Goal: Information Seeking & Learning: Learn about a topic

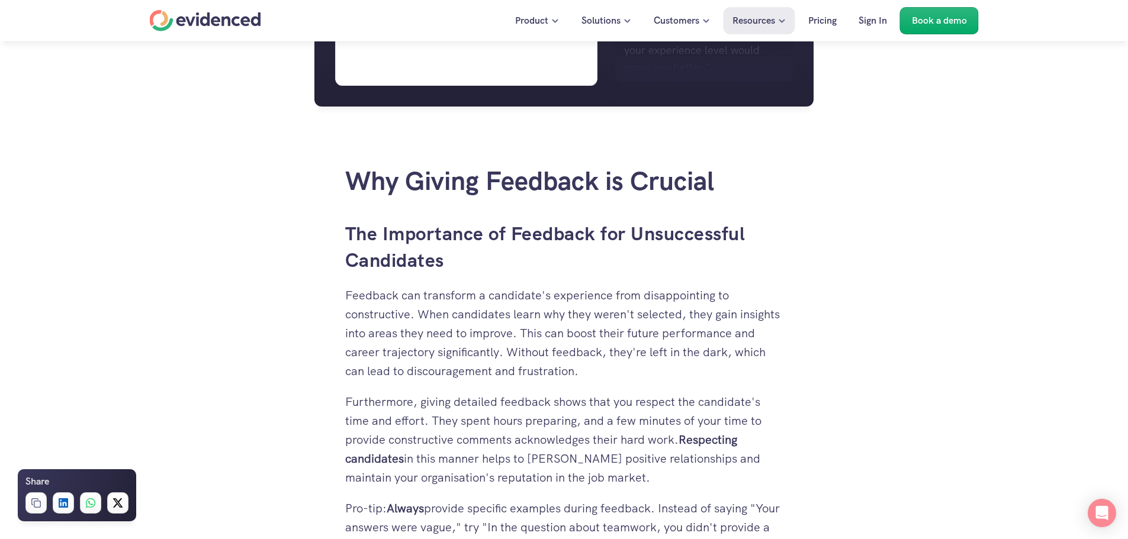
scroll to position [1125, 0]
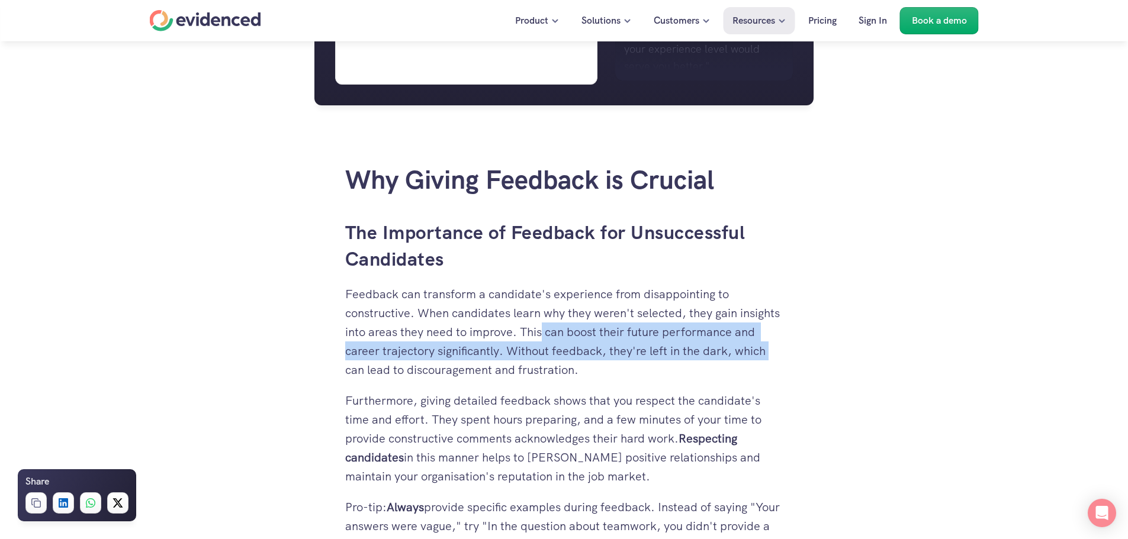
drag, startPoint x: 551, startPoint y: 334, endPoint x: 805, endPoint y: 359, distance: 255.1
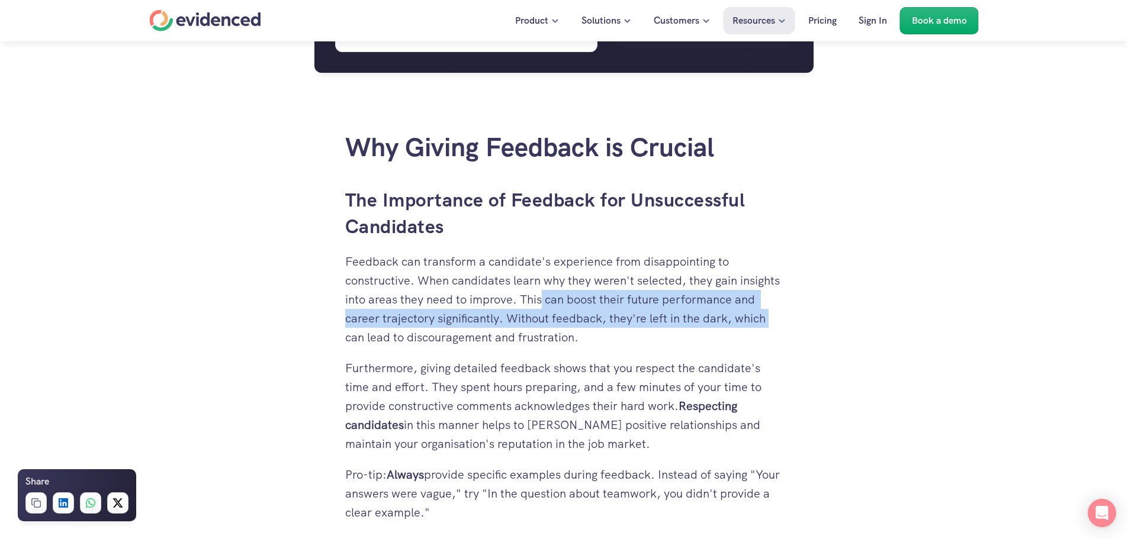
scroll to position [1243, 0]
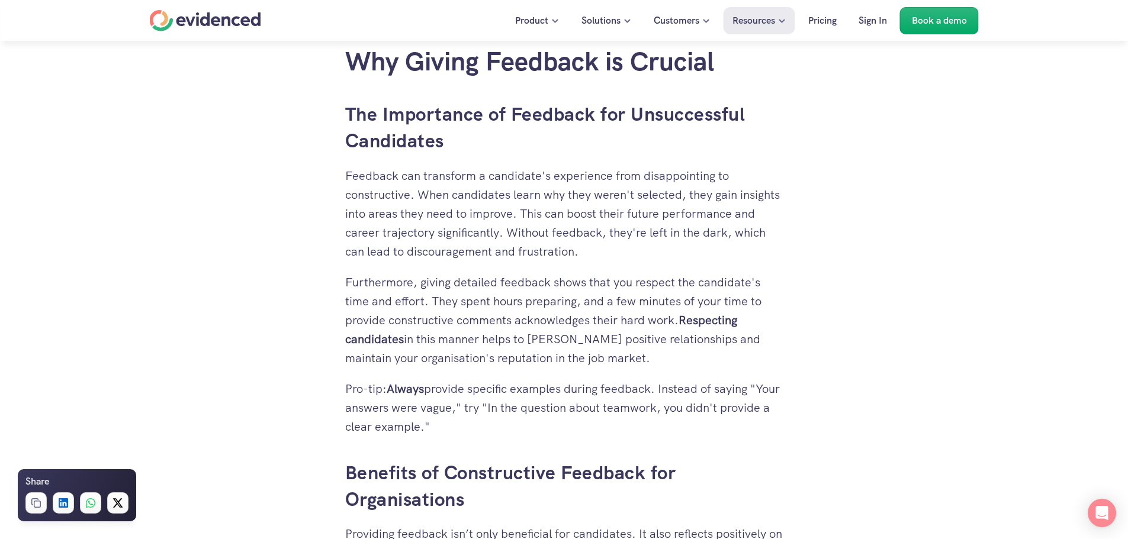
drag, startPoint x: 430, startPoint y: 280, endPoint x: 444, endPoint y: 280, distance: 14.2
click at [434, 280] on p "Furthermore, giving detailed feedback shows that you respect the candidate's ti…" at bounding box center [564, 320] width 438 height 95
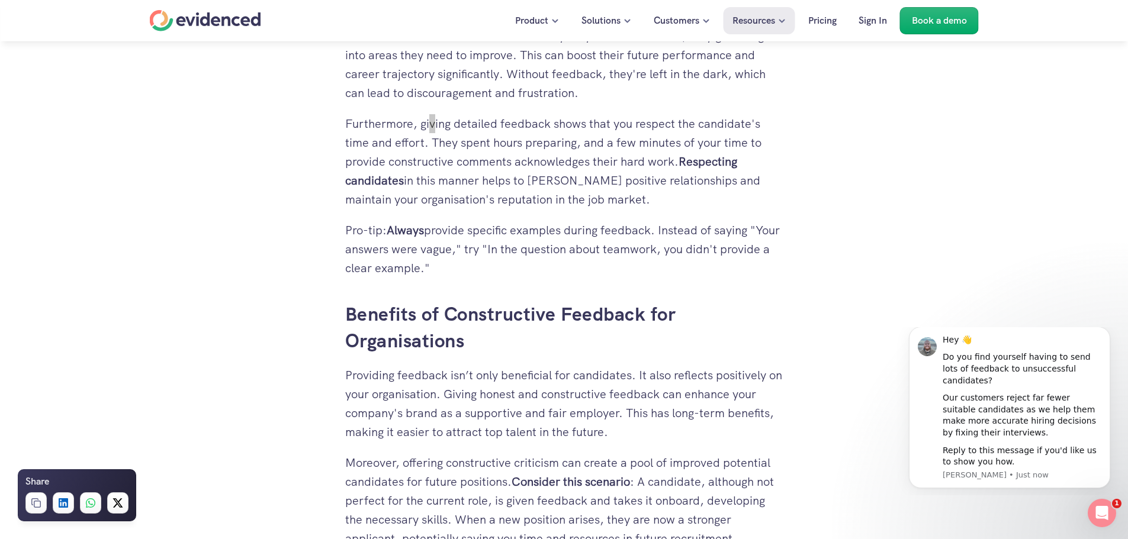
scroll to position [1421, 0]
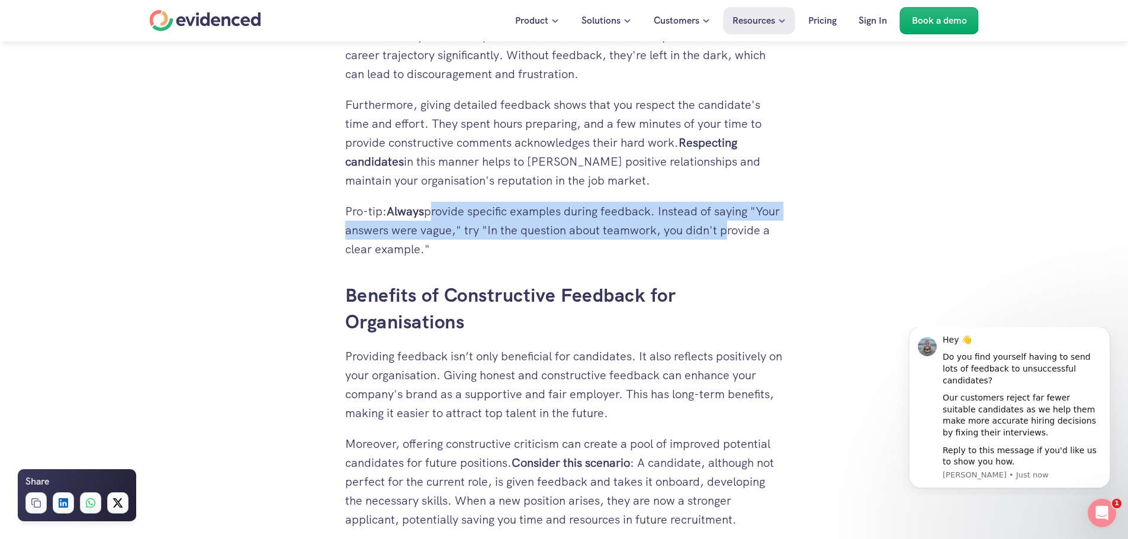
drag, startPoint x: 443, startPoint y: 215, endPoint x: 781, endPoint y: 225, distance: 338.7
click at [781, 225] on p "Pro-tip: Always provide specific examples during feedback. Instead of saying "Y…" at bounding box center [564, 230] width 438 height 57
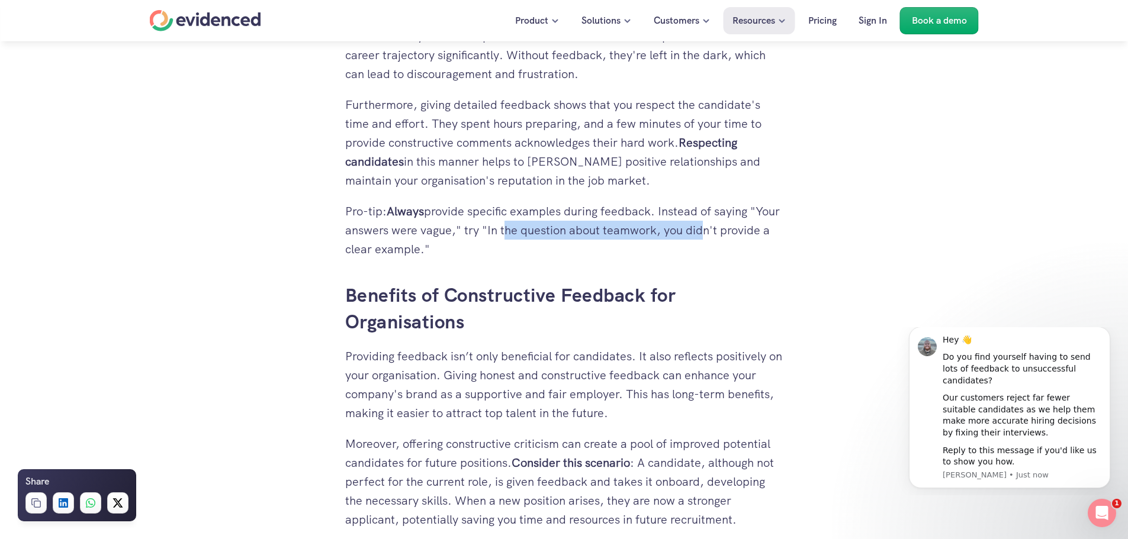
drag, startPoint x: 538, startPoint y: 225, endPoint x: 730, endPoint y: 233, distance: 191.9
click at [730, 233] on p "Pro-tip: Always provide specific examples during feedback. Instead of saying "Y…" at bounding box center [564, 230] width 438 height 57
click at [472, 246] on p "Pro-tip: Always provide specific examples during feedback. Instead of saying "Y…" at bounding box center [564, 230] width 438 height 57
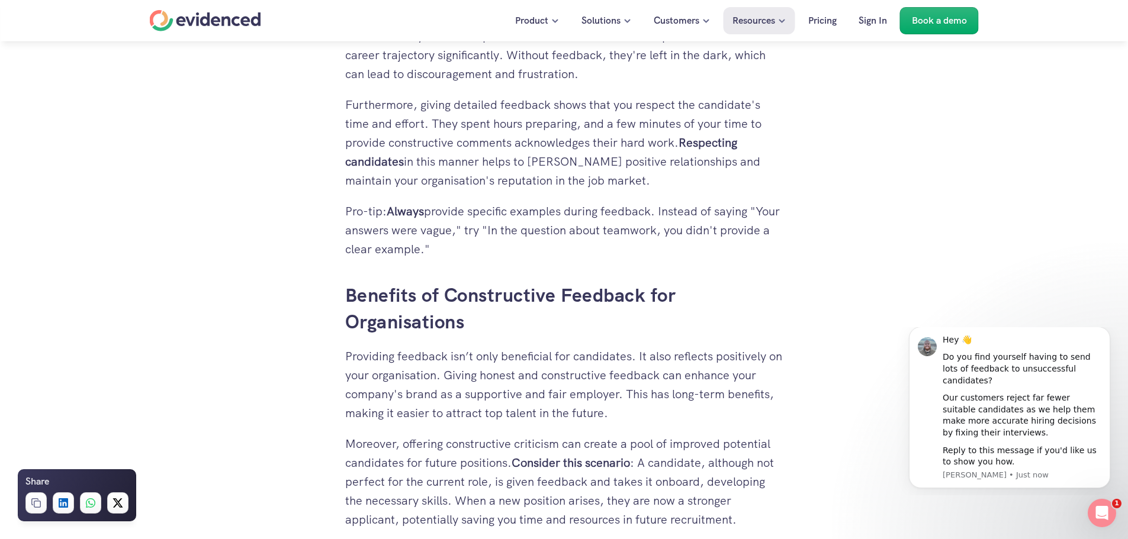
click at [471, 249] on p "Pro-tip: Always provide specific examples during feedback. Instead of saying "Y…" at bounding box center [564, 230] width 438 height 57
click at [485, 253] on p "Pro-tip: Always provide specific examples during feedback. Instead of saying "Y…" at bounding box center [564, 230] width 438 height 57
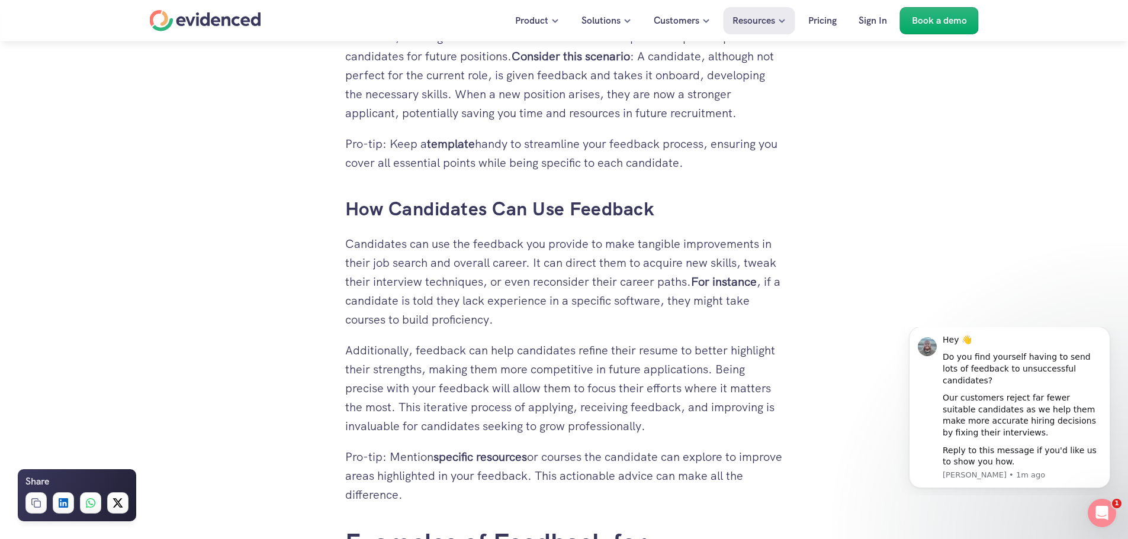
scroll to position [1835, 0]
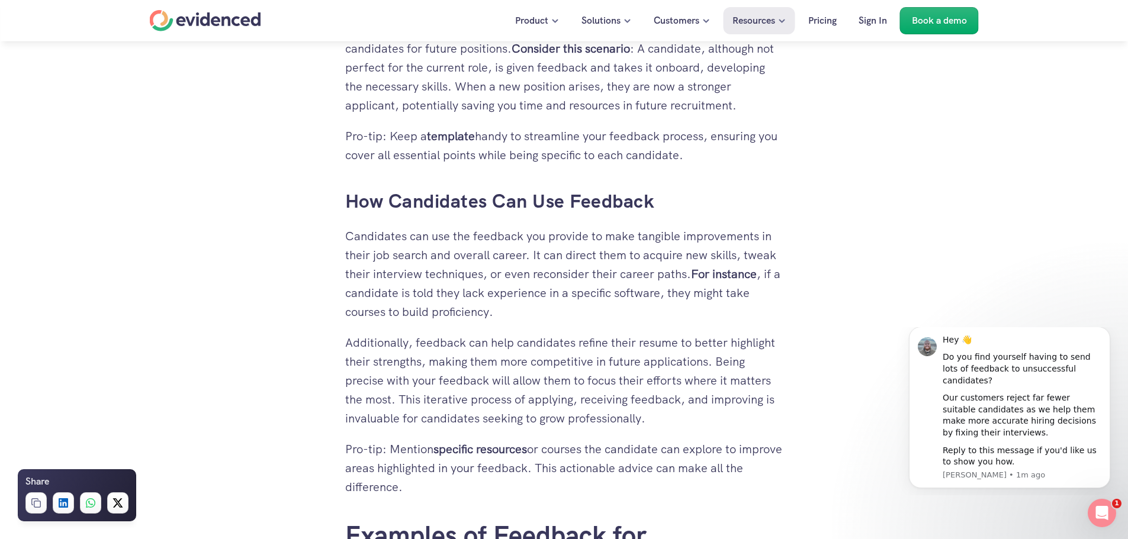
drag, startPoint x: 929, startPoint y: 220, endPoint x: 832, endPoint y: 198, distance: 99.5
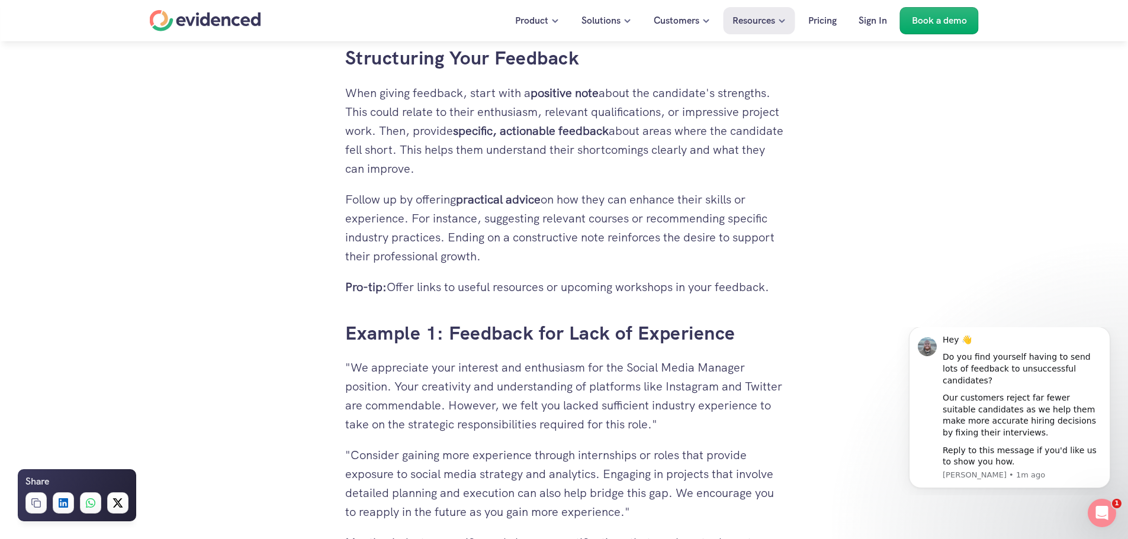
scroll to position [2427, 0]
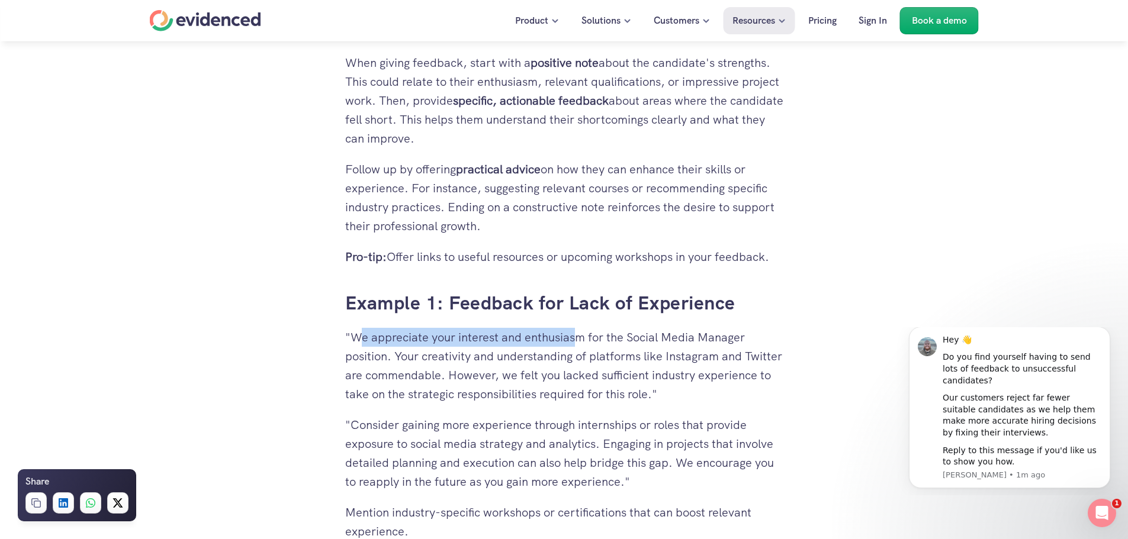
drag, startPoint x: 369, startPoint y: 333, endPoint x: 581, endPoint y: 339, distance: 212.6
click at [581, 339] on p ""We appreciate your interest and enthusiasm for the Social Media Manager positi…" at bounding box center [564, 366] width 438 height 76
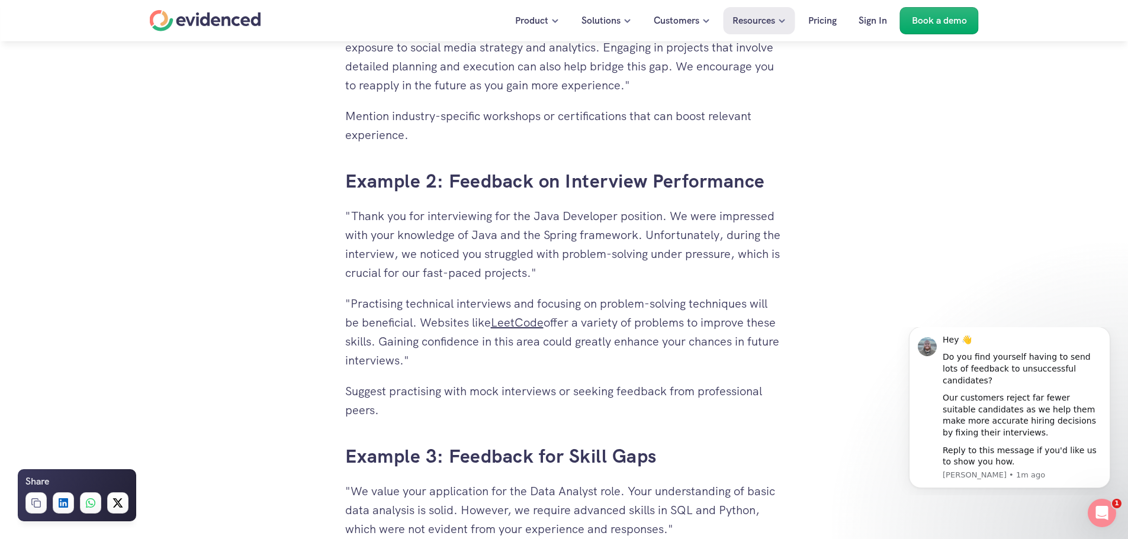
scroll to position [2841, 0]
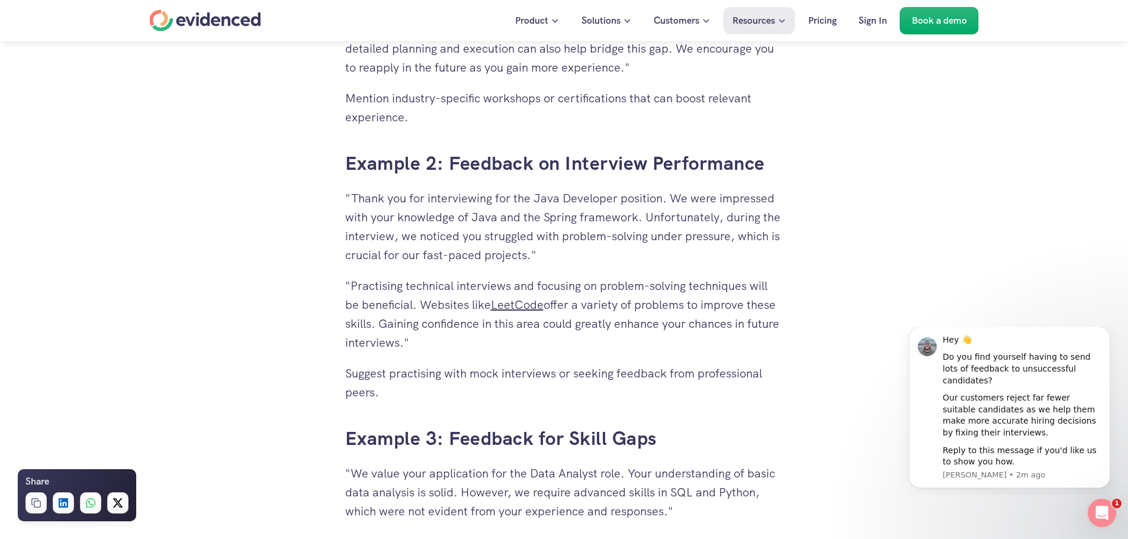
drag, startPoint x: 4, startPoint y: 279, endPoint x: 223, endPoint y: 302, distance: 220.2
click at [223, 302] on div "Need a hand? Try our feedback generator 👀 You've spent hours reviewing resumes,…" at bounding box center [564, 229] width 1128 height 5516
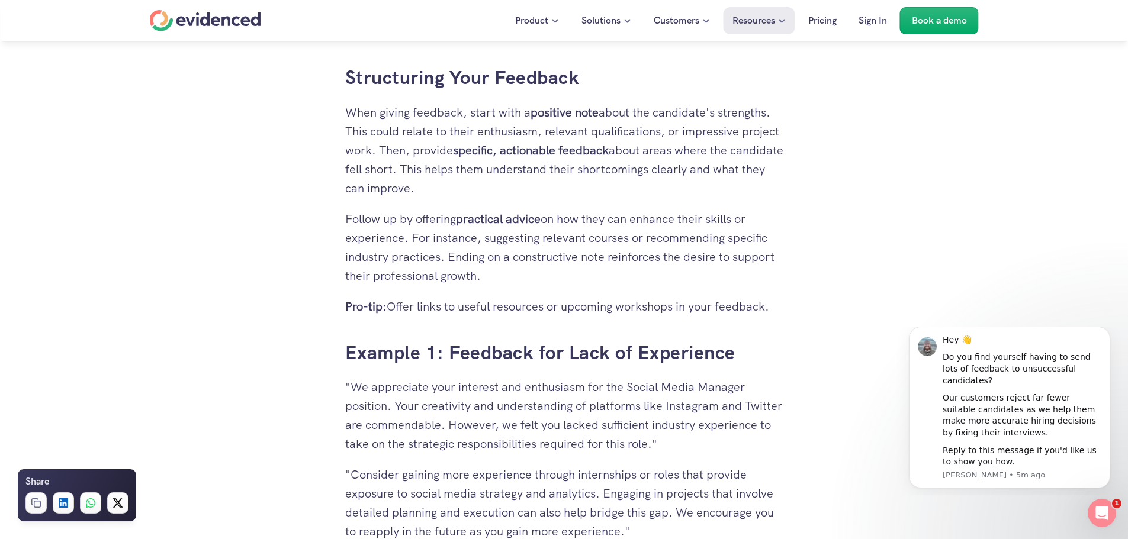
scroll to position [2486, 0]
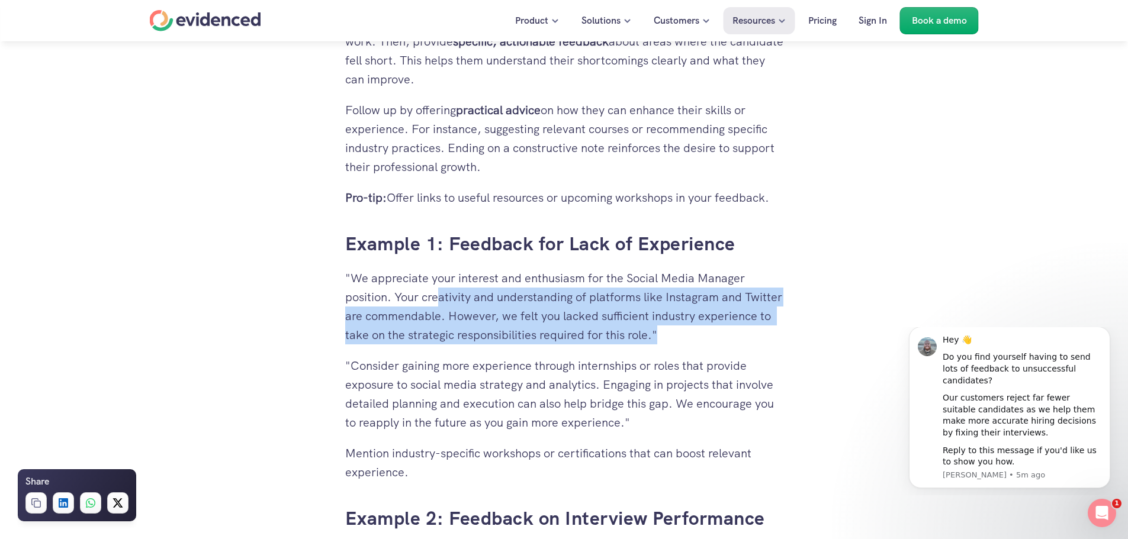
drag, startPoint x: 455, startPoint y: 301, endPoint x: 858, endPoint y: 346, distance: 405.0
